Goal: Task Accomplishment & Management: Use online tool/utility

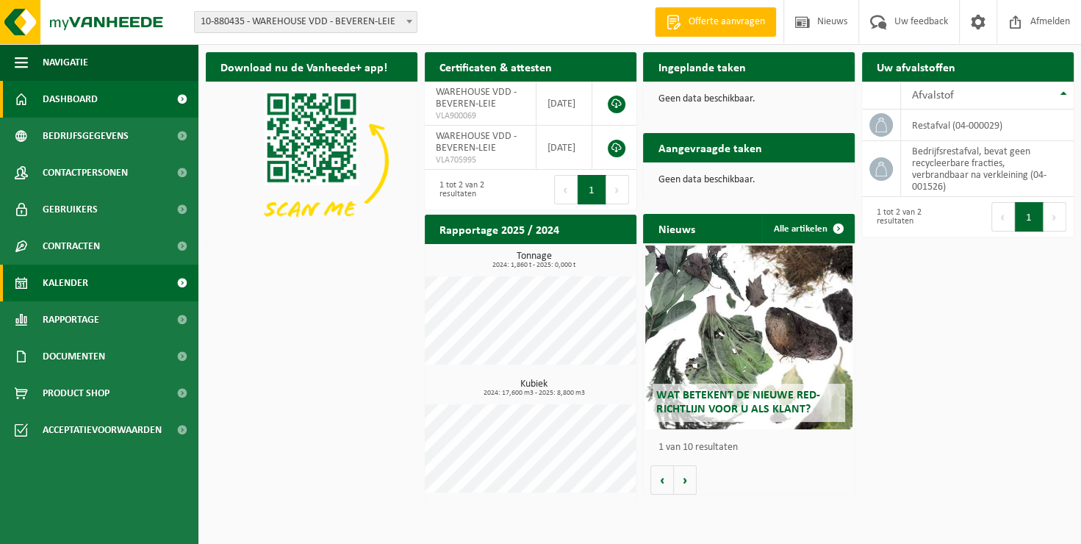
click at [101, 293] on link "Kalender" at bounding box center [99, 283] width 198 height 37
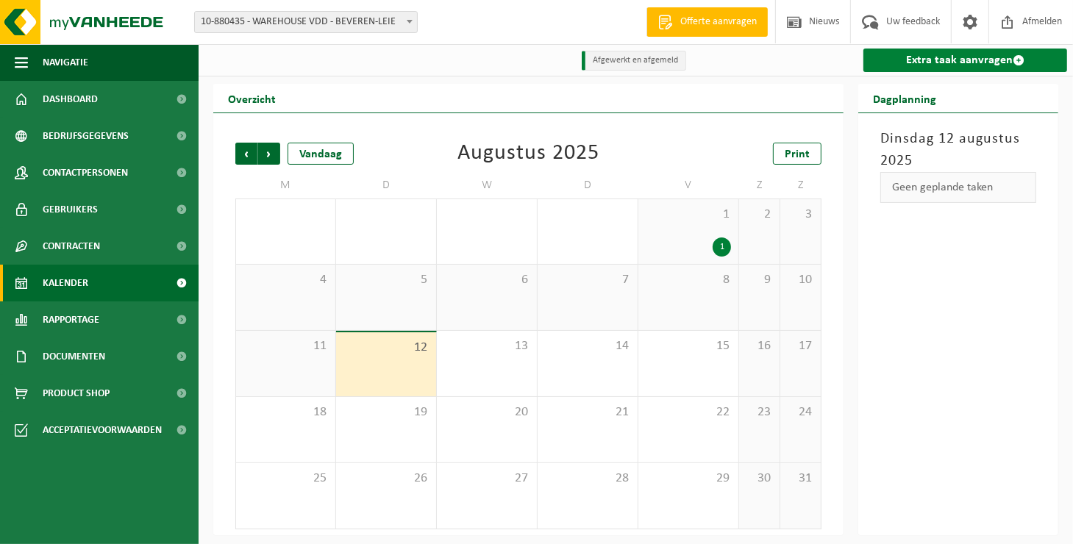
click at [994, 56] on link "Extra taak aanvragen" at bounding box center [965, 61] width 204 height 24
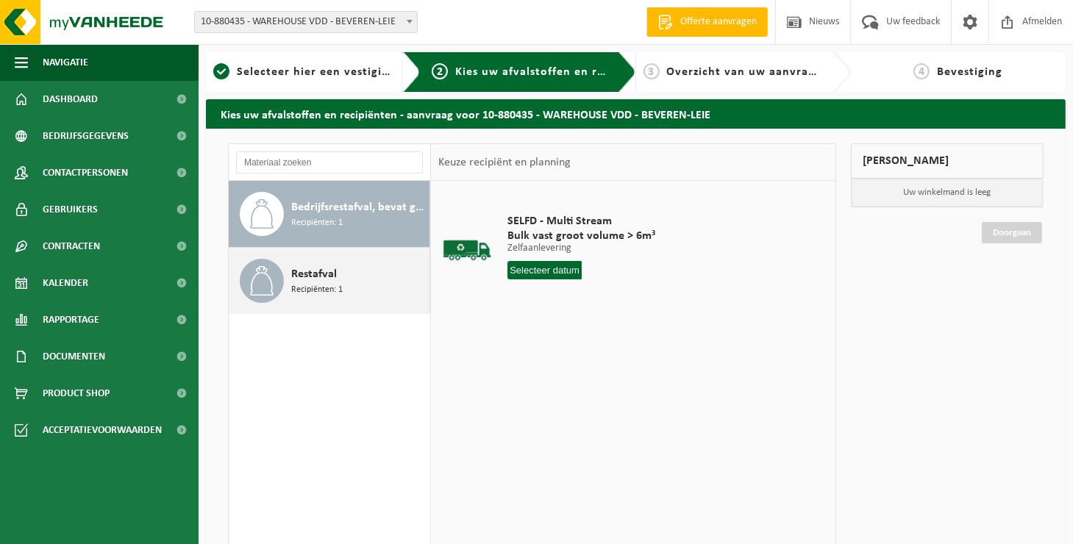
click at [382, 292] on div "Restafval Recipiënten: 1" at bounding box center [358, 281] width 135 height 44
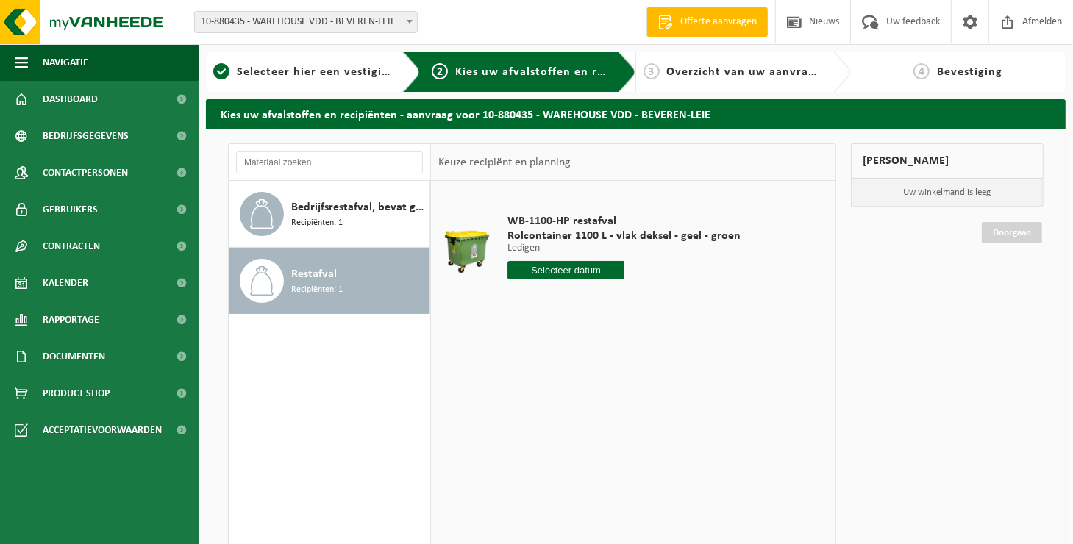
click at [526, 273] on input "text" at bounding box center [565, 270] width 117 height 18
click at [623, 421] on div "22" at bounding box center [625, 424] width 26 height 24
type input "Van [DATE]"
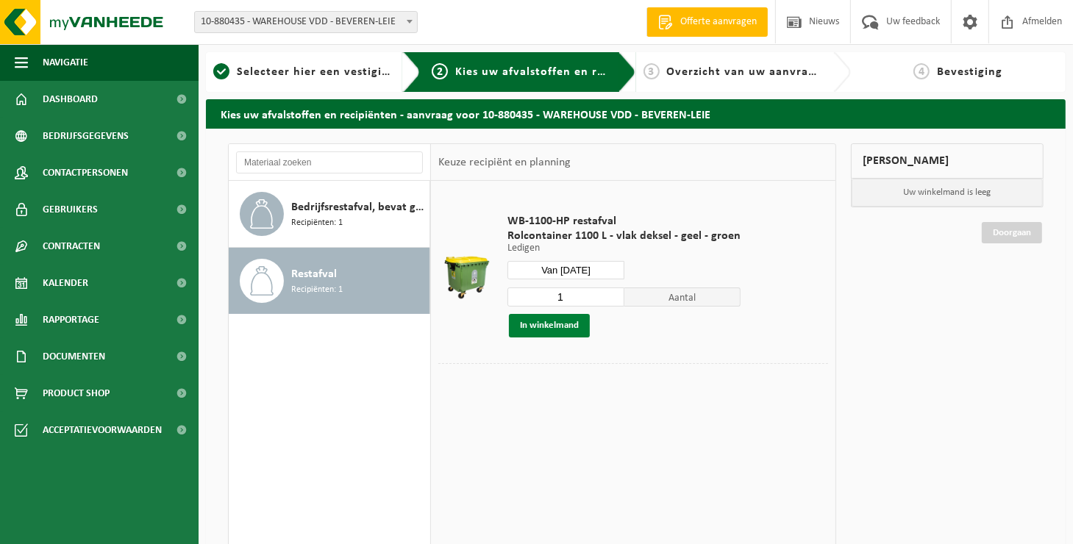
click at [568, 325] on button "In winkelmand" at bounding box center [549, 326] width 81 height 24
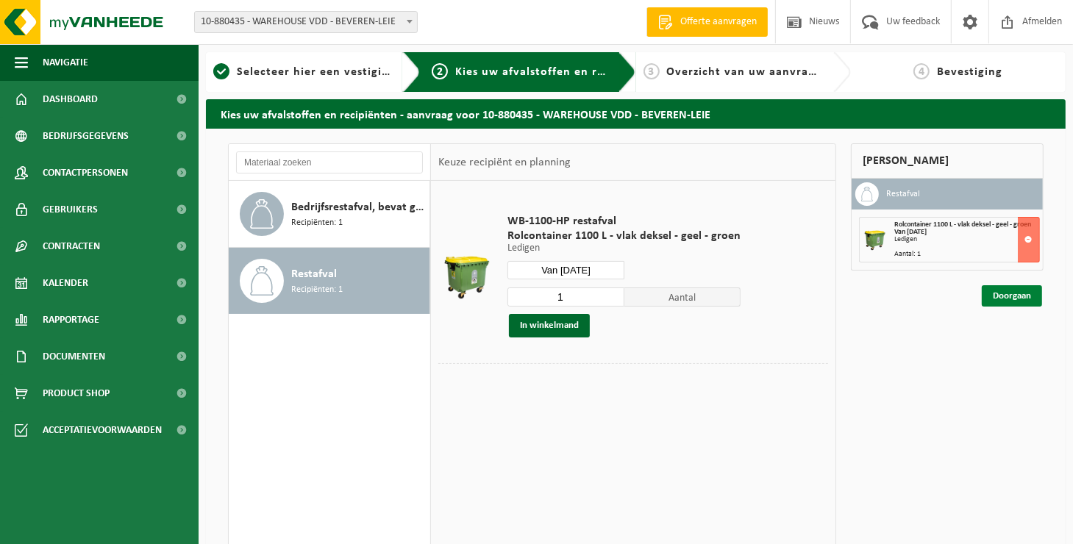
click at [1009, 298] on link "Doorgaan" at bounding box center [1011, 295] width 60 height 21
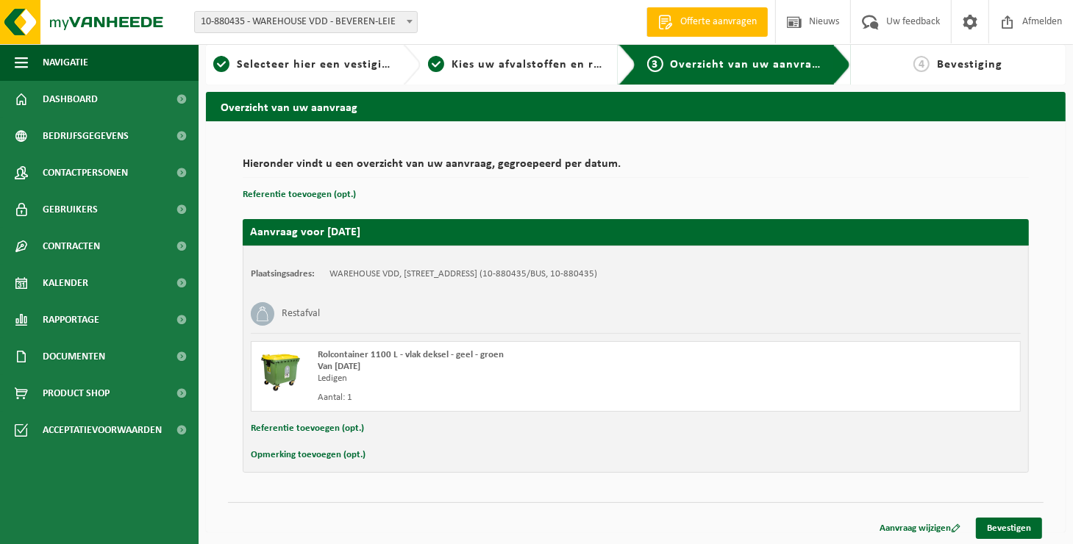
scroll to position [9, 0]
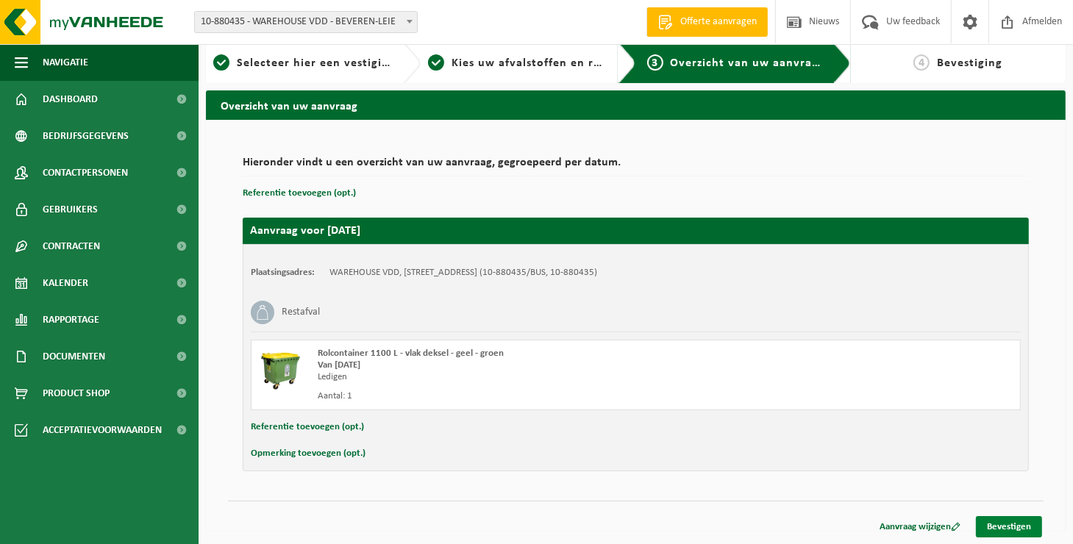
click at [1024, 531] on link "Bevestigen" at bounding box center [1009, 526] width 66 height 21
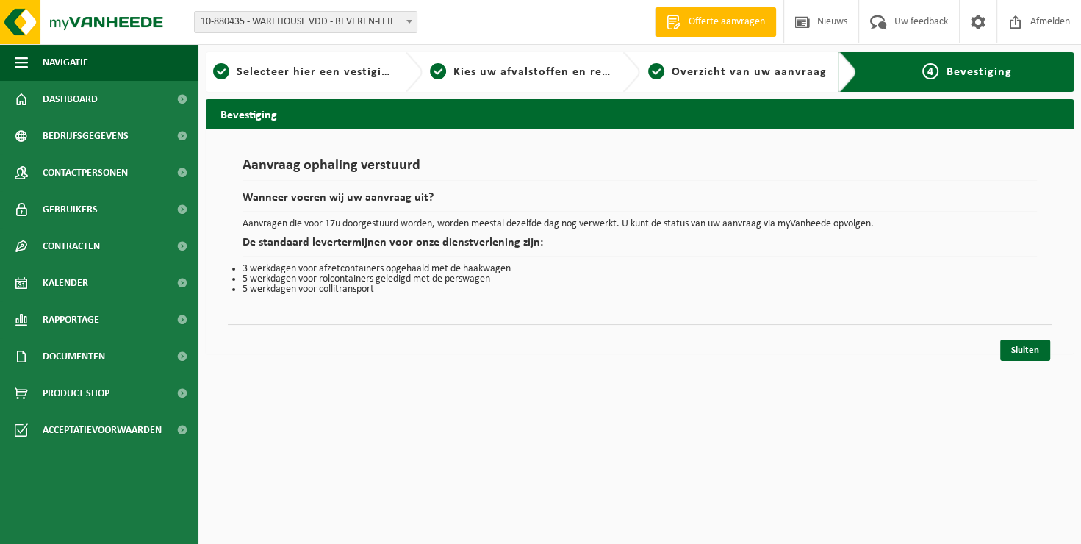
click at [1030, 363] on div "Navigatie Offerte aanvragen Nieuws Uw feedback Afmelden Dashboard Bedrijfsgegev…" at bounding box center [540, 184] width 1081 height 369
click at [1029, 355] on link "Sluiten" at bounding box center [1025, 350] width 50 height 21
